Goal: Register for event/course

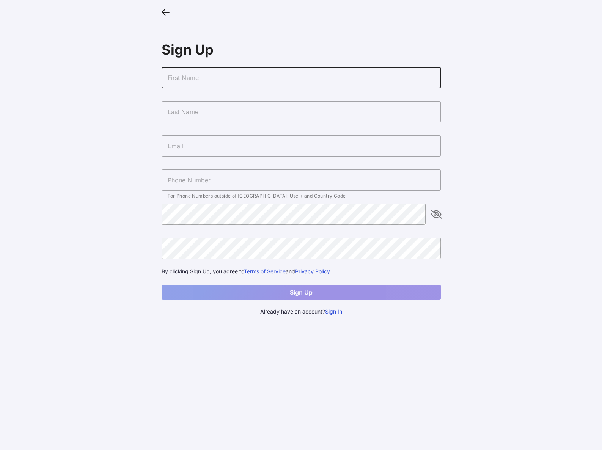
click at [272, 74] on input "text" at bounding box center [300, 77] width 279 height 21
type input "[EMAIL_ADDRESS]"
type input "[PERSON_NAME]"
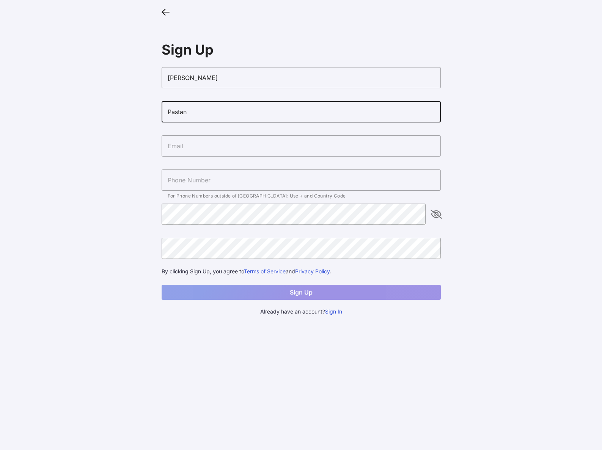
type input "Pastan"
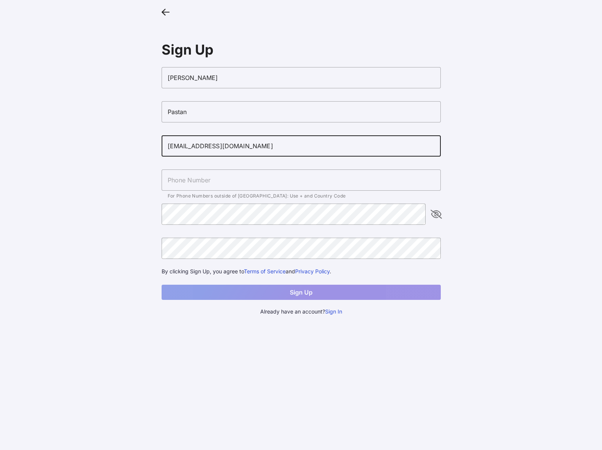
type input "[EMAIL_ADDRESS][DOMAIN_NAME]"
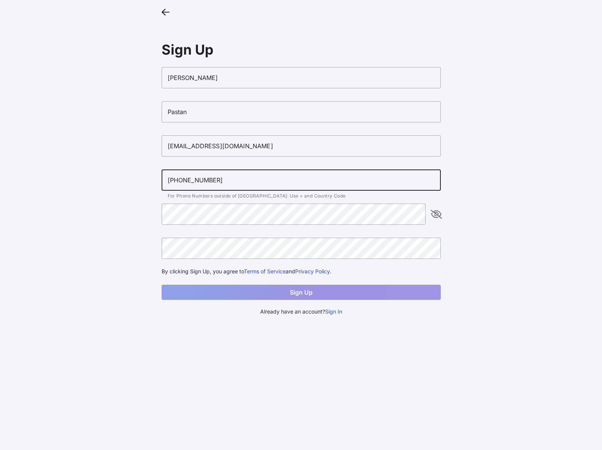
type input "[PHONE_NUMBER]"
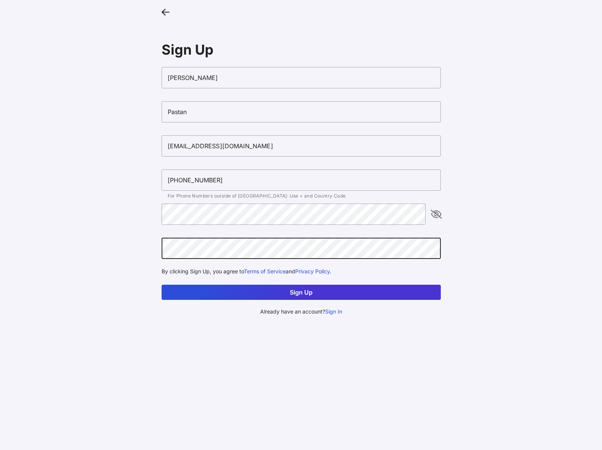
click at [349, 288] on button "Sign Up" at bounding box center [300, 292] width 279 height 15
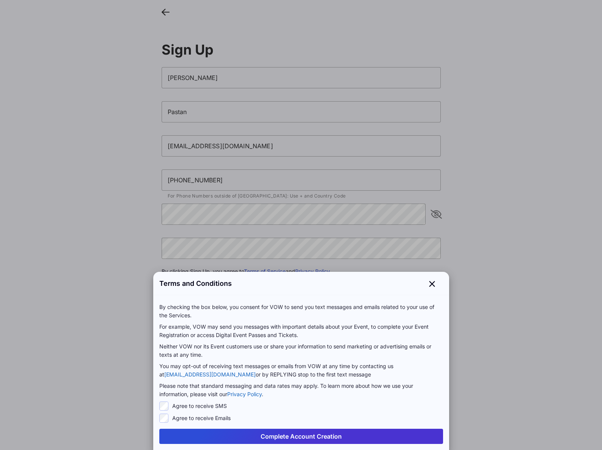
drag, startPoint x: 199, startPoint y: 403, endPoint x: 202, endPoint y: 417, distance: 13.8
click at [199, 404] on label "Agree to receive SMS" at bounding box center [199, 406] width 55 height 8
click at [203, 407] on label "Agree to receive SMS" at bounding box center [199, 406] width 55 height 8
click at [242, 434] on button "Complete Account Creation" at bounding box center [301, 436] width 284 height 15
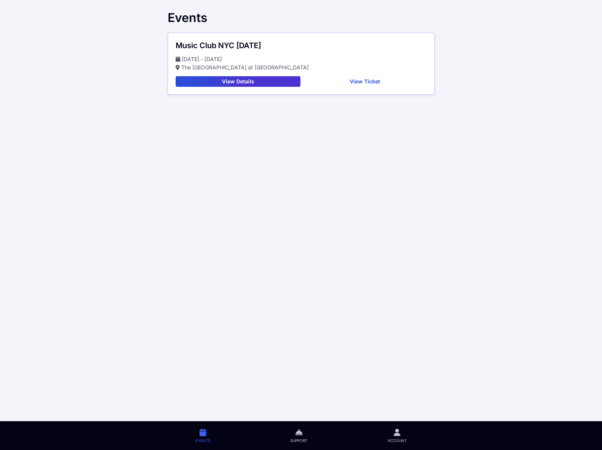
click at [224, 83] on button "View Details" at bounding box center [237, 81] width 125 height 11
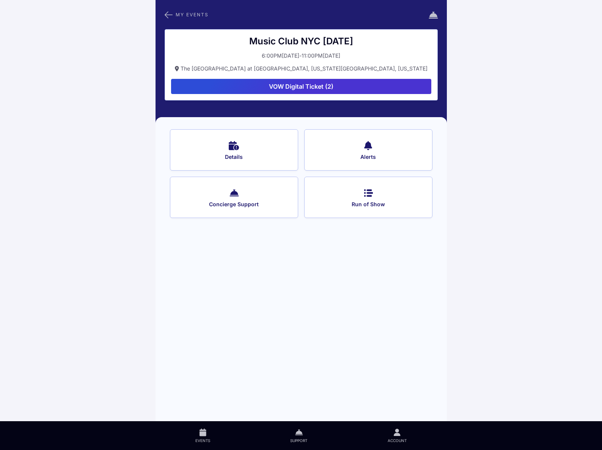
click at [224, 83] on button "VOW Digital Ticket (2)" at bounding box center [301, 86] width 260 height 15
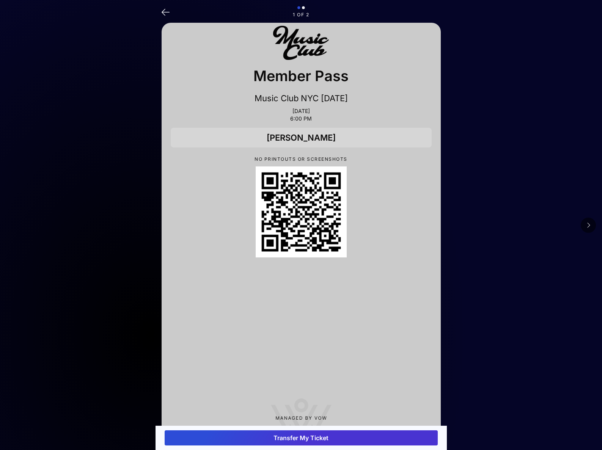
click at [584, 234] on main "1 of 2 Member Pass Music Club [GEOGRAPHIC_DATA] [DATE] [DATE] 6:00 PM [PERSON_N…" at bounding box center [301, 235] width 602 height 471
click at [588, 224] on icon at bounding box center [588, 225] width 4 height 6
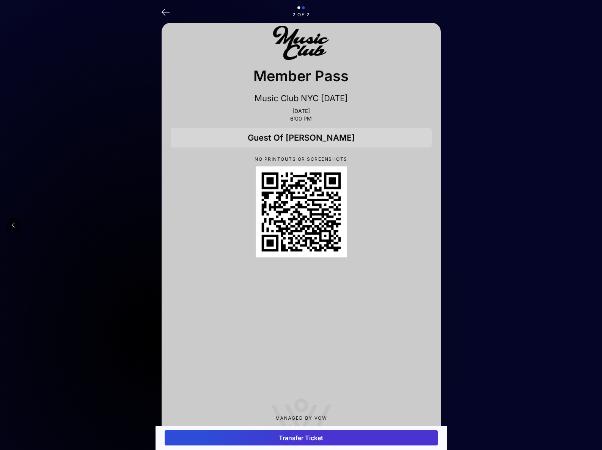
click at [165, 9] on icon at bounding box center [165, 11] width 8 height 11
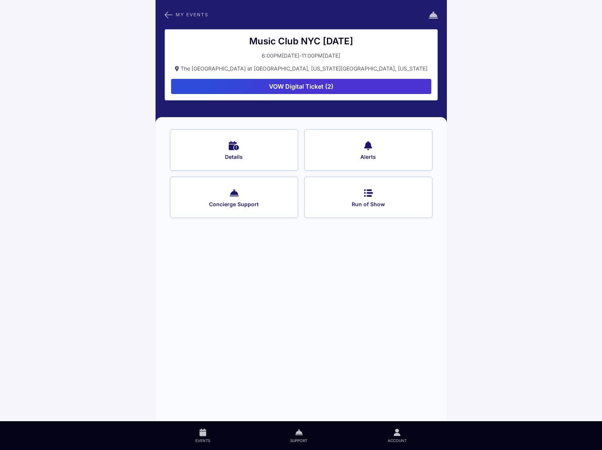
click at [229, 156] on span "Details" at bounding box center [234, 157] width 108 height 7
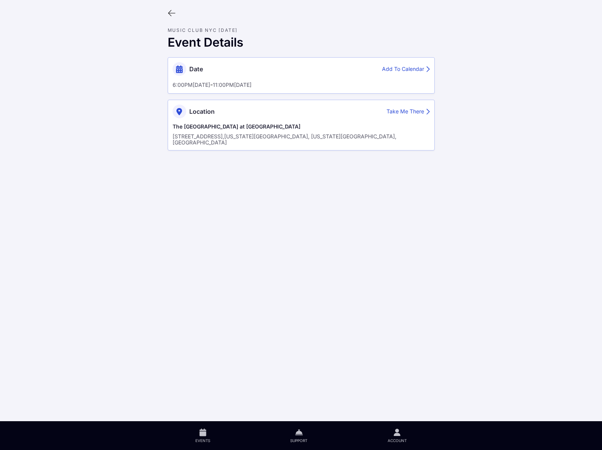
click at [315, 132] on div "The [GEOGRAPHIC_DATA] at [GEOGRAPHIC_DATA] [STREET_ADDRESS][US_STATE][US_STATE]" at bounding box center [300, 134] width 257 height 23
click at [167, 17] on div at bounding box center [300, 13] width 279 height 14
click at [173, 14] on icon at bounding box center [172, 13] width 8 height 8
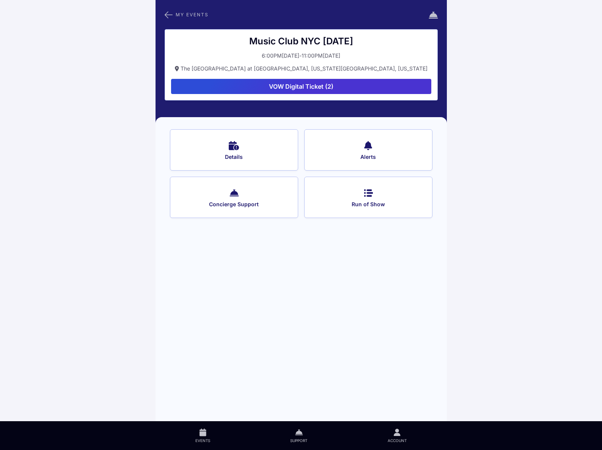
click at [377, 202] on span "Run of Show" at bounding box center [368, 204] width 108 height 7
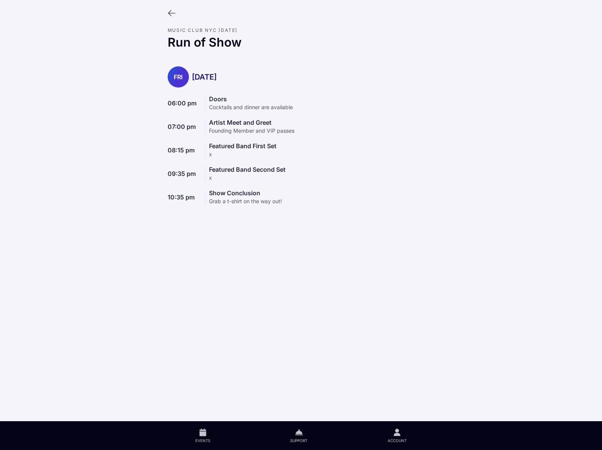
click at [169, 9] on icon at bounding box center [172, 13] width 8 height 8
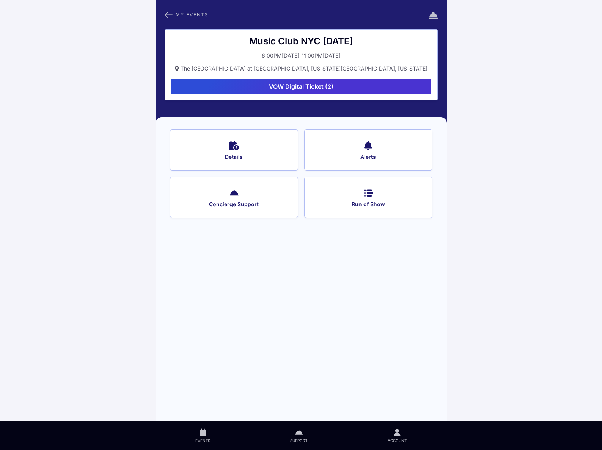
click at [415, 196] on button "Run of Show" at bounding box center [368, 197] width 128 height 41
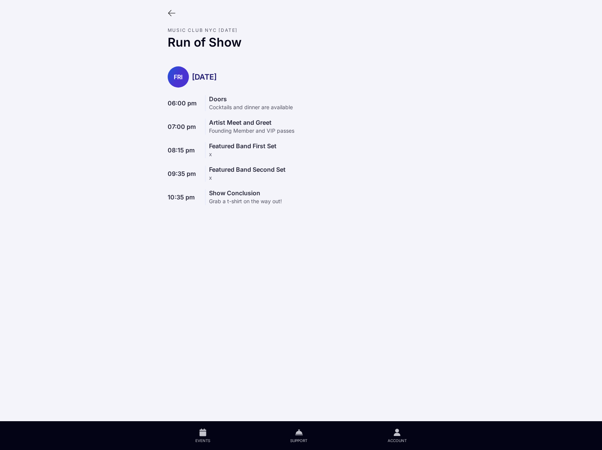
click at [55, 180] on main "Music Club NYC [DATE] Run of Show [DATE] 06:00 pm Doors Cocktails and dinner ar…" at bounding box center [301, 225] width 602 height 450
